Goal: Task Accomplishment & Management: Use online tool/utility

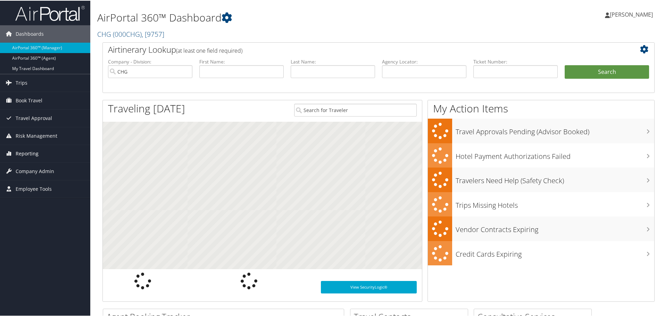
click at [33, 153] on span "Reporting" at bounding box center [27, 152] width 23 height 17
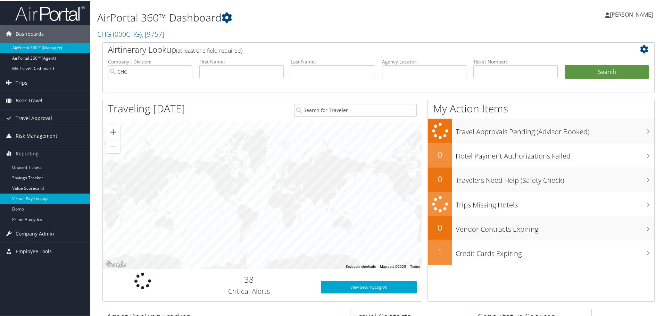
click at [35, 198] on link "Virtual Pay Lookup" at bounding box center [45, 198] width 90 height 10
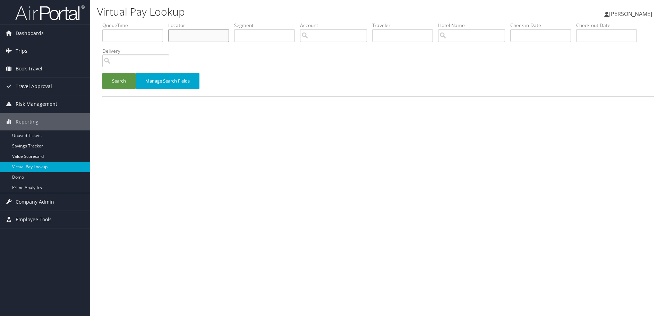
click at [183, 36] on input "text" at bounding box center [198, 35] width 61 height 13
paste input "MWZNDJ"
type input "MWZNDJ"
click at [126, 84] on button "Search" at bounding box center [118, 81] width 33 height 16
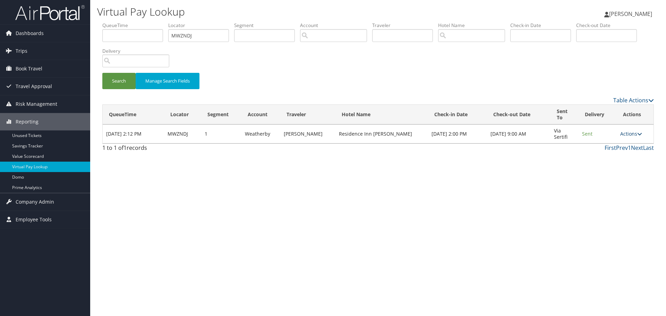
click at [626, 130] on link "Actions" at bounding box center [632, 133] width 22 height 7
click at [611, 156] on link "Logs" at bounding box center [619, 153] width 44 height 12
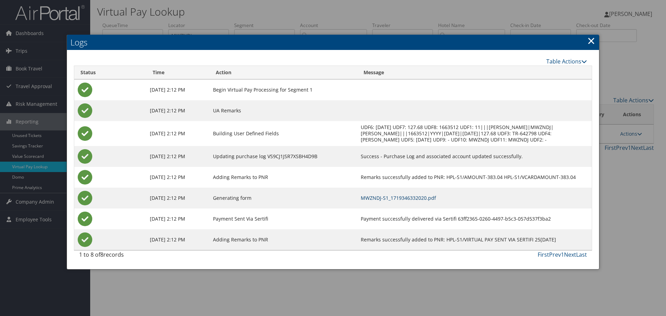
click at [369, 197] on link "MWZNDJ-S1_1719346332020.pdf" at bounding box center [398, 198] width 75 height 7
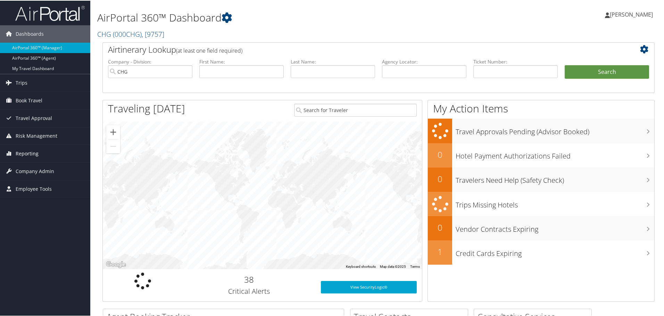
click at [25, 155] on span "Reporting" at bounding box center [27, 152] width 23 height 17
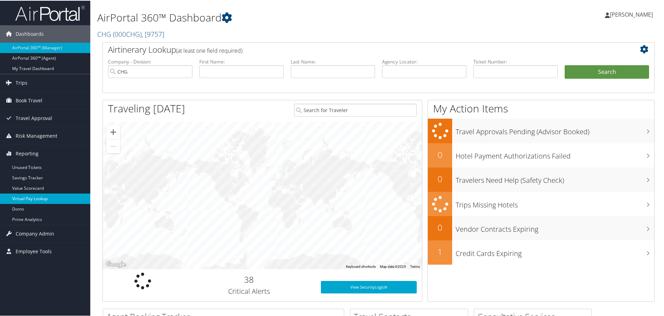
click at [36, 198] on link "Virtual Pay Lookup" at bounding box center [45, 198] width 90 height 10
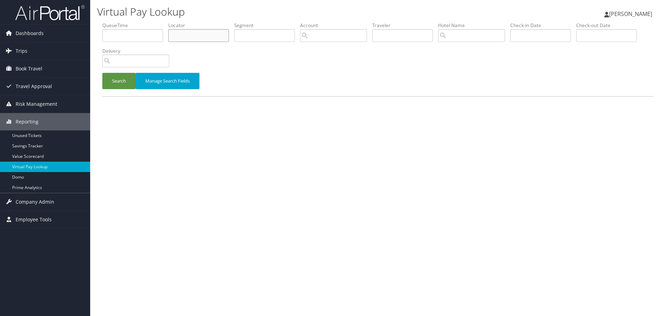
click at [196, 35] on input "text" at bounding box center [198, 35] width 61 height 13
paste input "SRGCTA"
type input "SRGCTA"
click at [114, 78] on button "Search" at bounding box center [118, 81] width 33 height 16
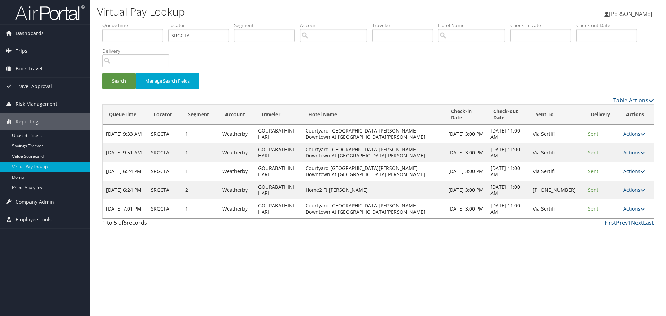
click at [633, 171] on link "Actions" at bounding box center [635, 171] width 22 height 7
click at [617, 192] on link "Logs" at bounding box center [621, 193] width 44 height 12
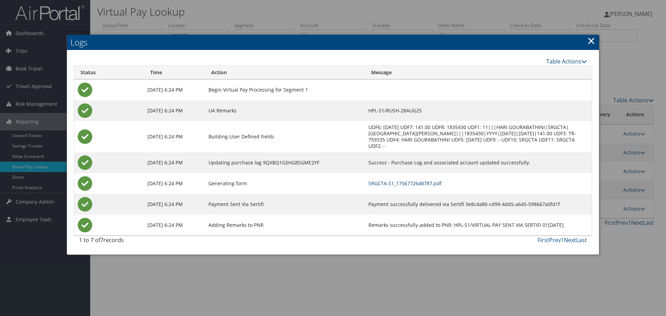
click at [398, 185] on link "SRGCTA-S1_1756772648787.pdf" at bounding box center [405, 183] width 73 height 7
